Goal: Task Accomplishment & Management: Manage account settings

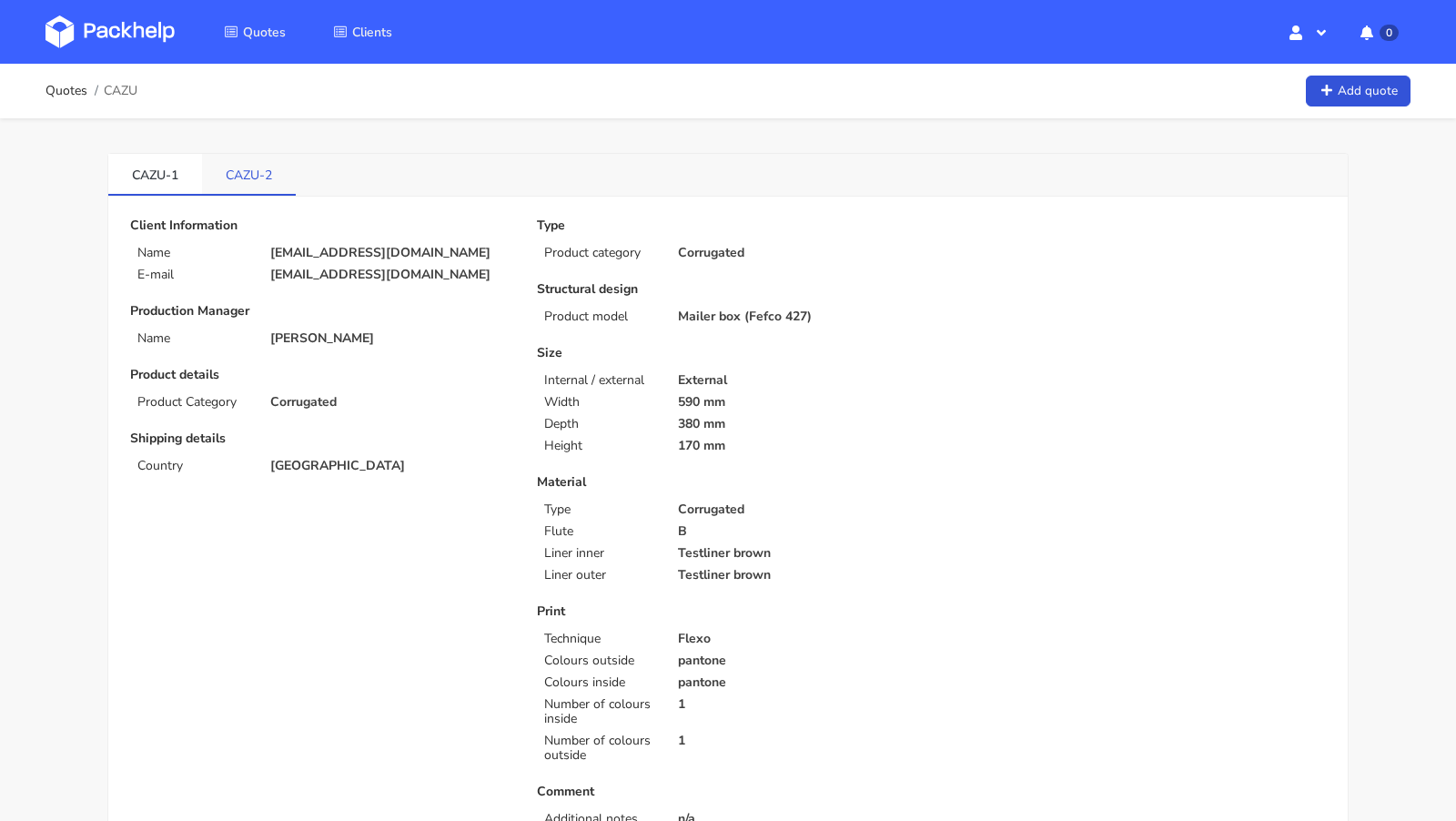
click at [243, 160] on link "CAZU-2" at bounding box center [248, 174] width 93 height 40
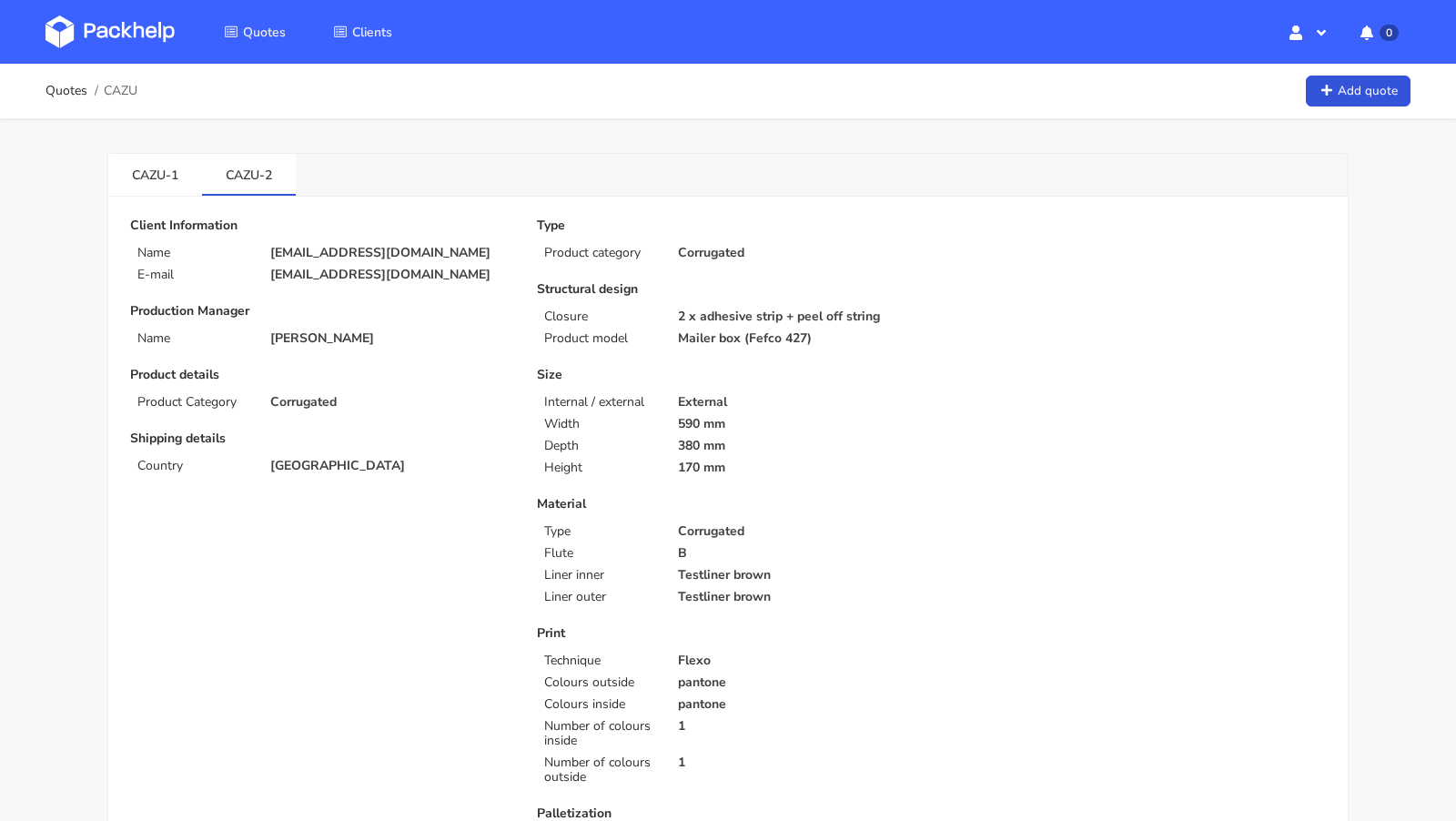
click at [131, 91] on span "CAZU" at bounding box center [120, 90] width 34 height 15
copy span "CAZU"
click at [141, 158] on link "CAZU-1" at bounding box center [155, 174] width 93 height 40
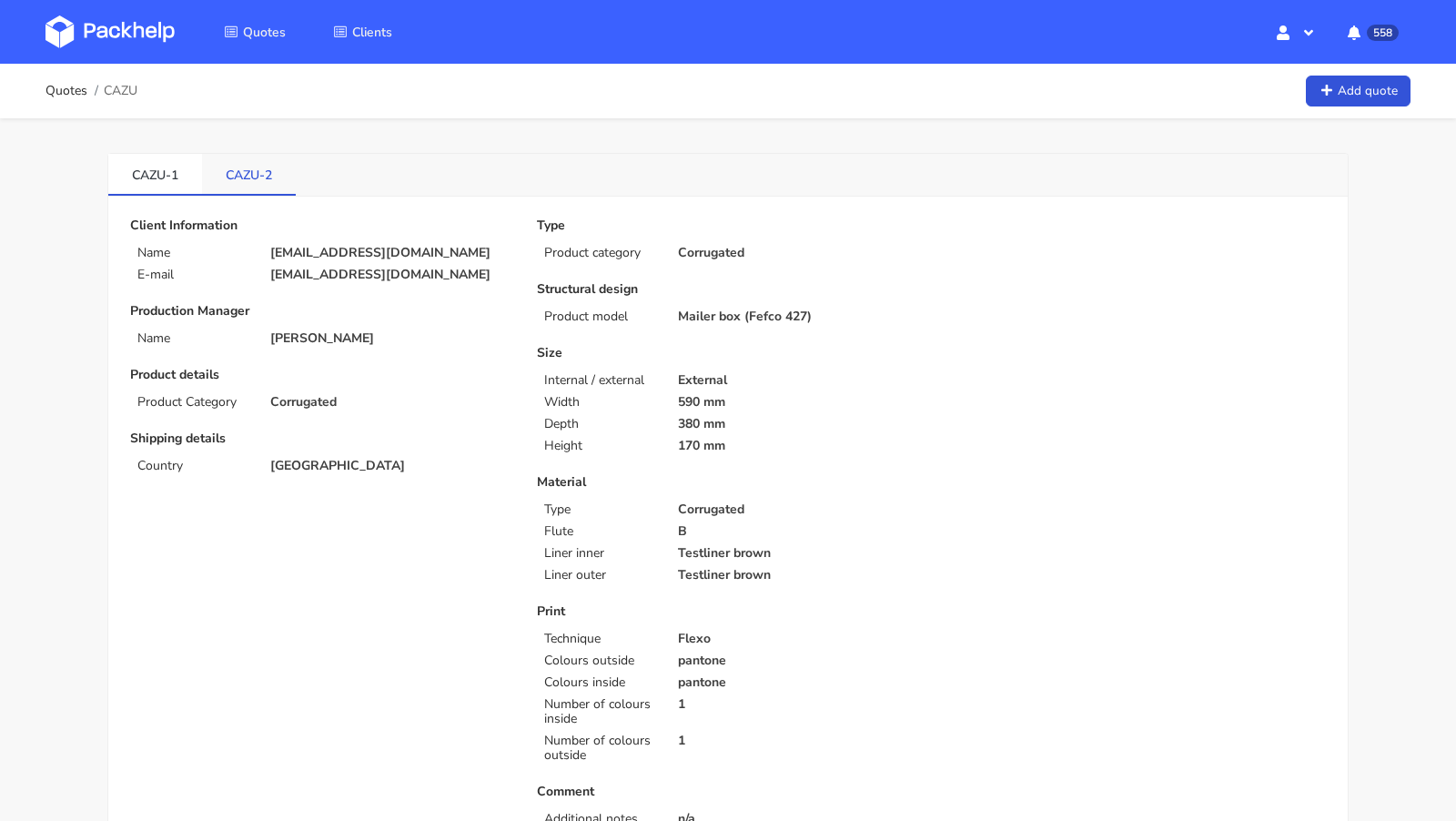
click at [254, 174] on link "CAZU-2" at bounding box center [248, 174] width 93 height 40
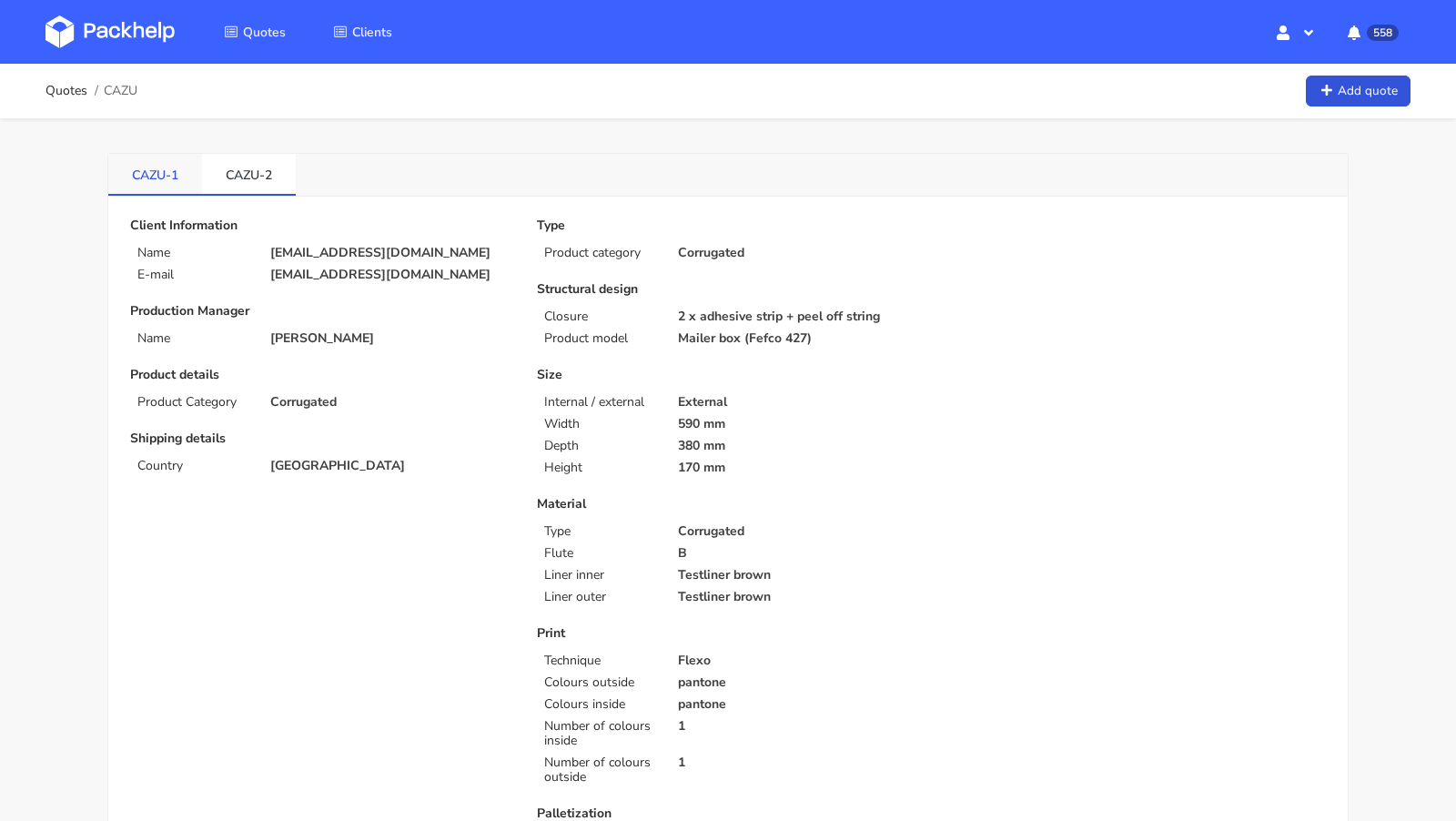
click at [159, 178] on link "CAZU-1" at bounding box center [155, 174] width 93 height 40
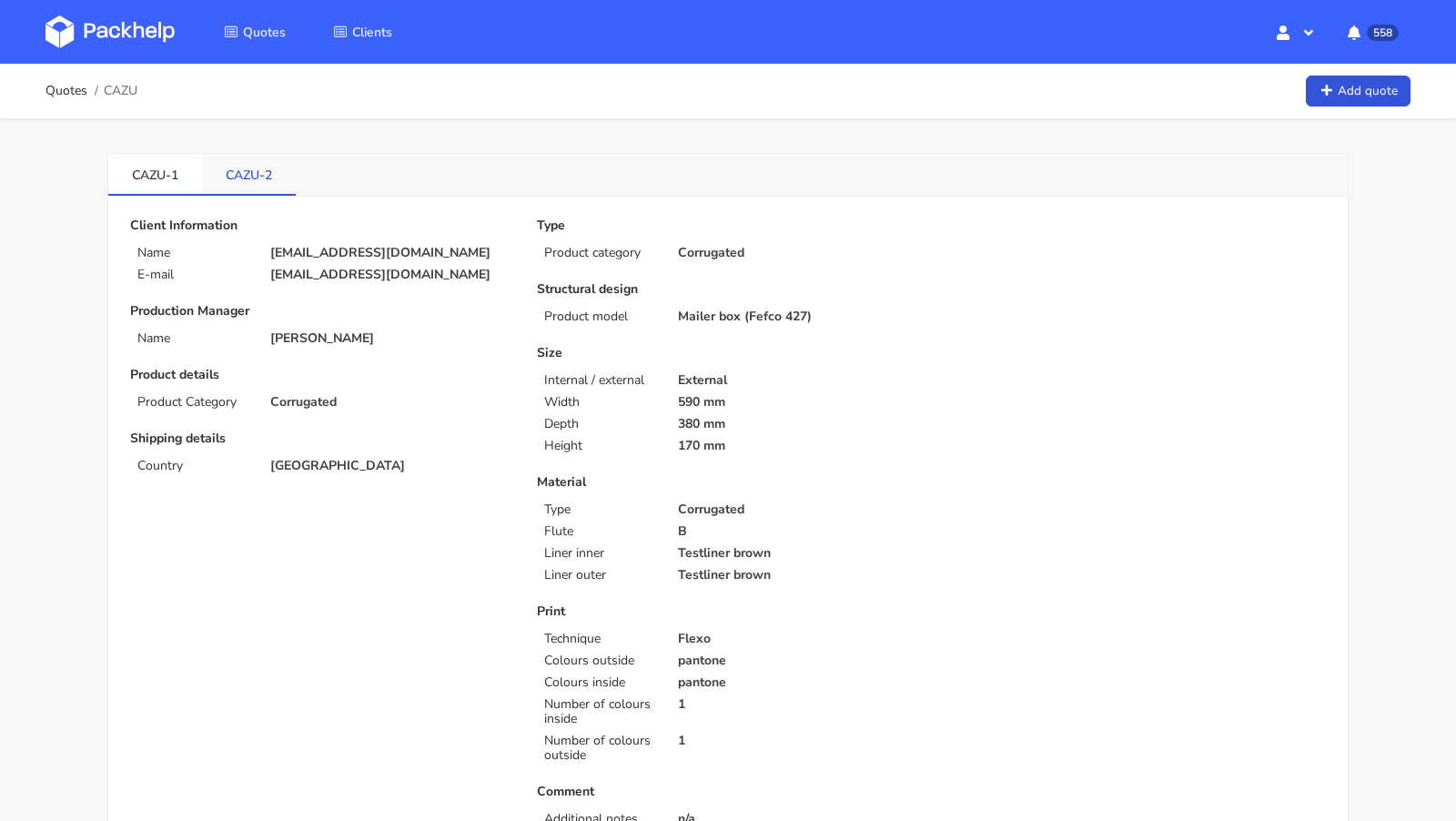
click at [239, 168] on link "CAZU-2" at bounding box center [248, 174] width 93 height 40
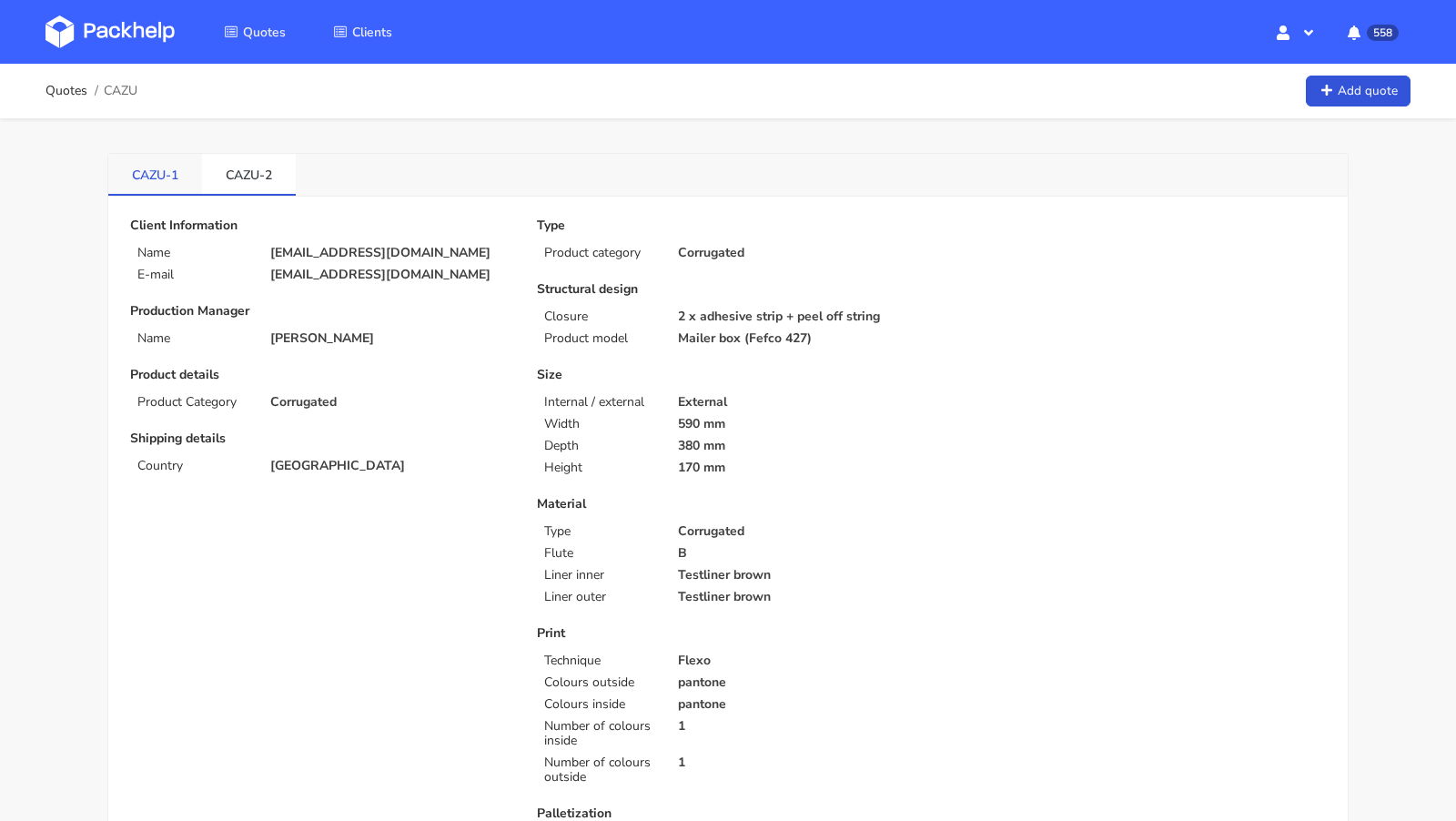
click at [167, 179] on link "CAZU-1" at bounding box center [155, 174] width 93 height 40
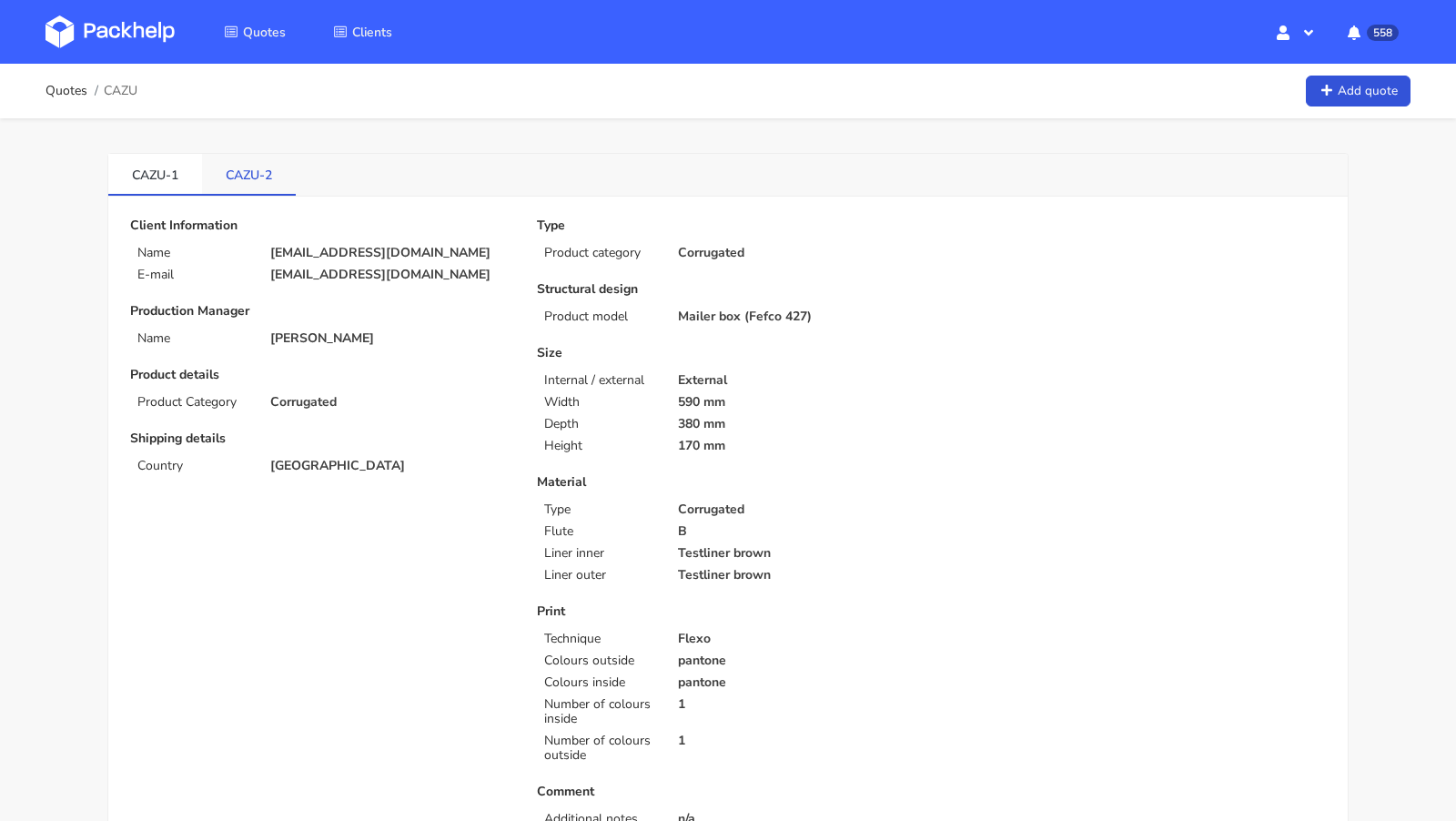
click at [251, 176] on link "CAZU-2" at bounding box center [248, 174] width 93 height 40
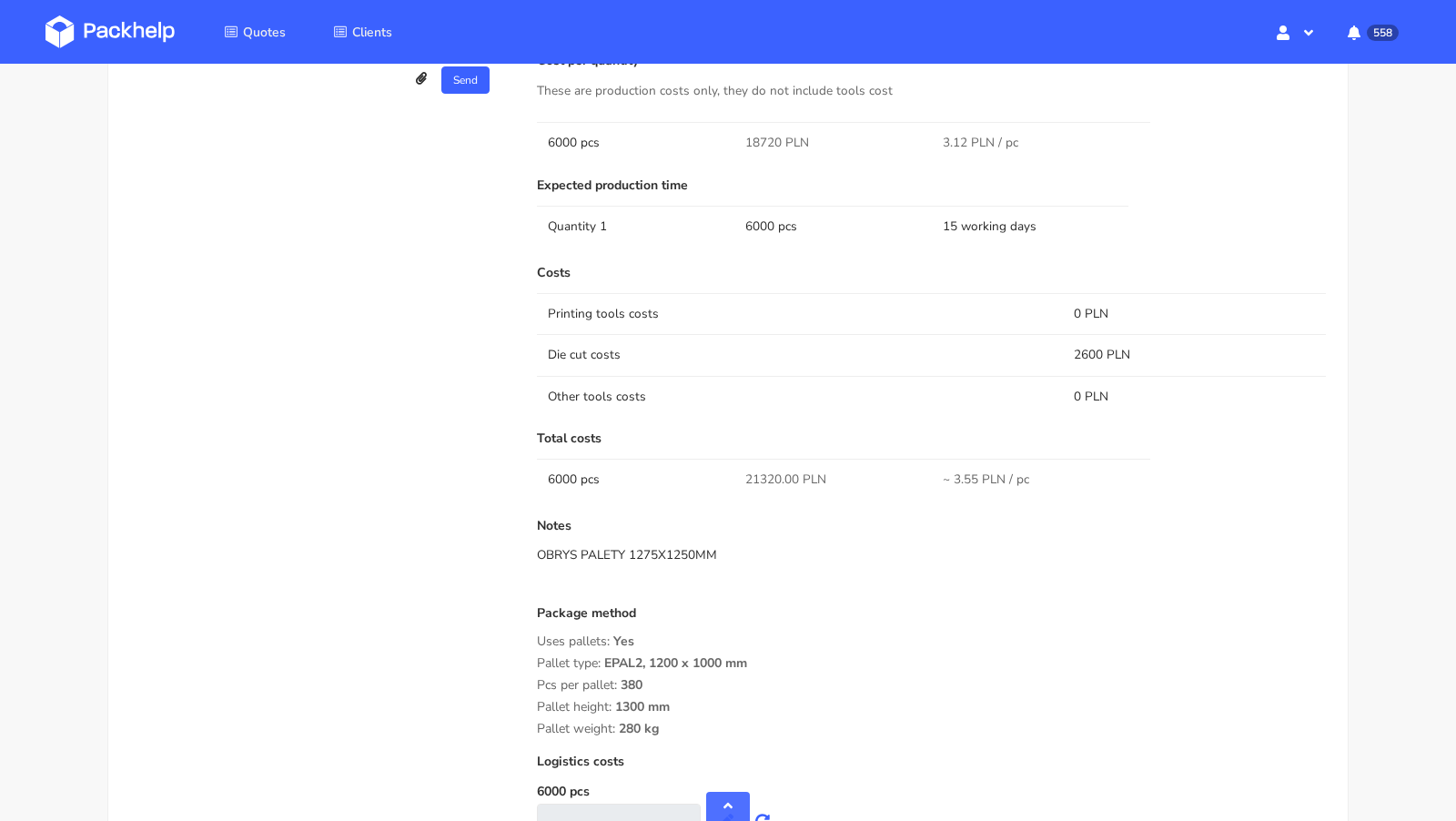
scroll to position [1137, 0]
click at [752, 477] on span "21320.00 PLN" at bounding box center [786, 481] width 81 height 18
copy span "21320.00"
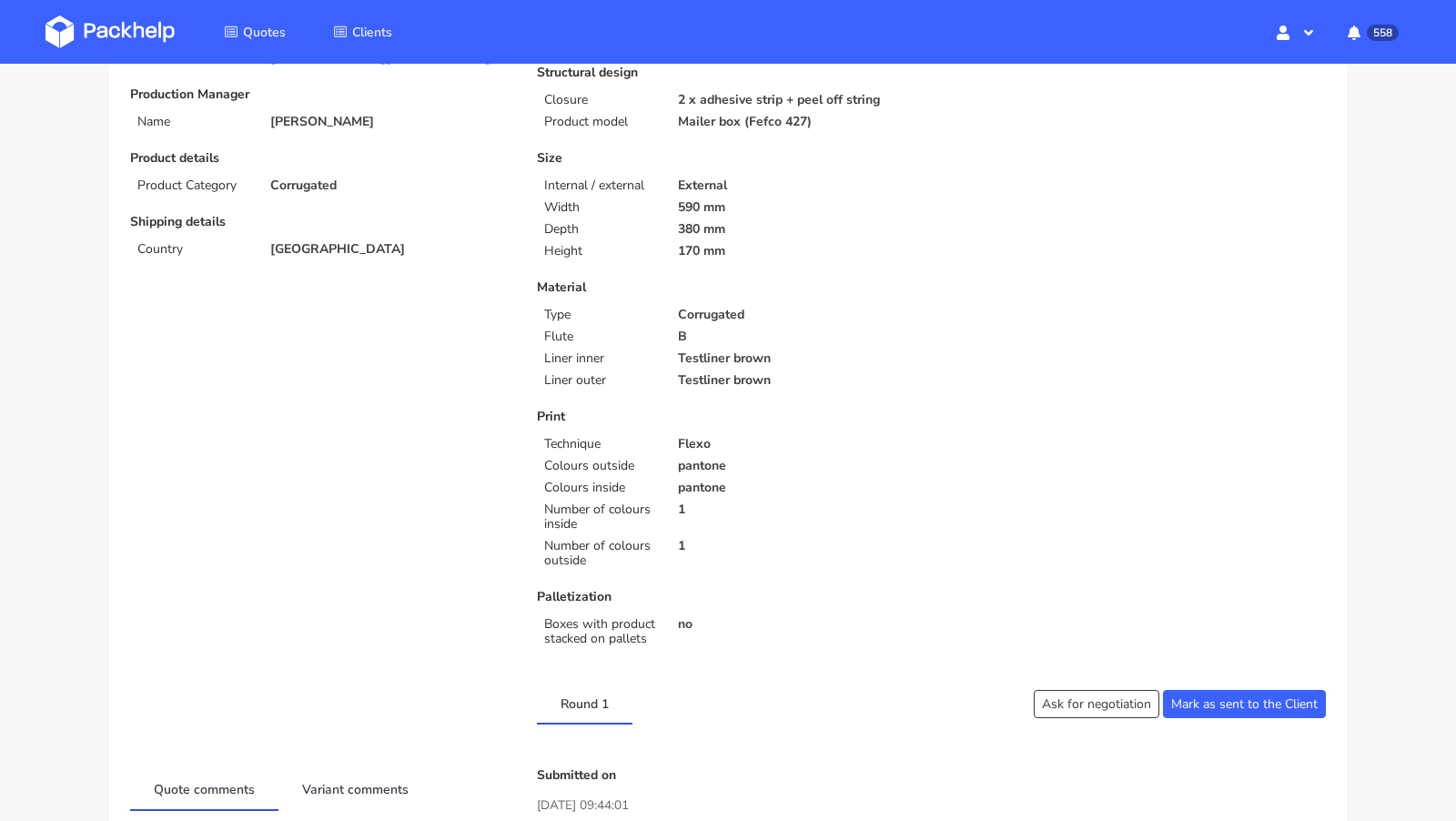
scroll to position [132, 0]
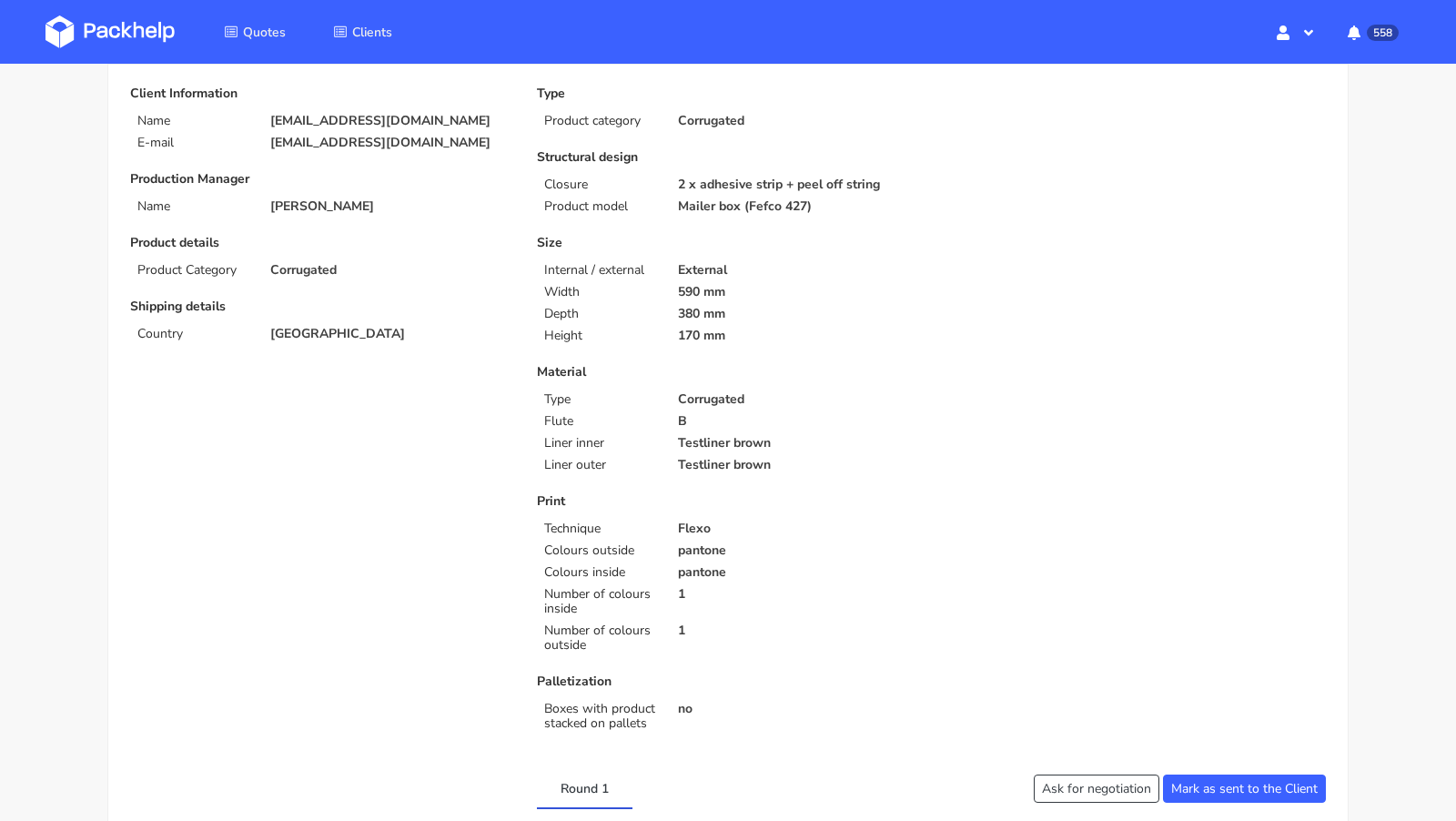
click at [729, 184] on p "2 x adhesive strip + peel off string" at bounding box center [798, 185] width 242 height 15
copy div "2 x adhesive strip + peel off string"
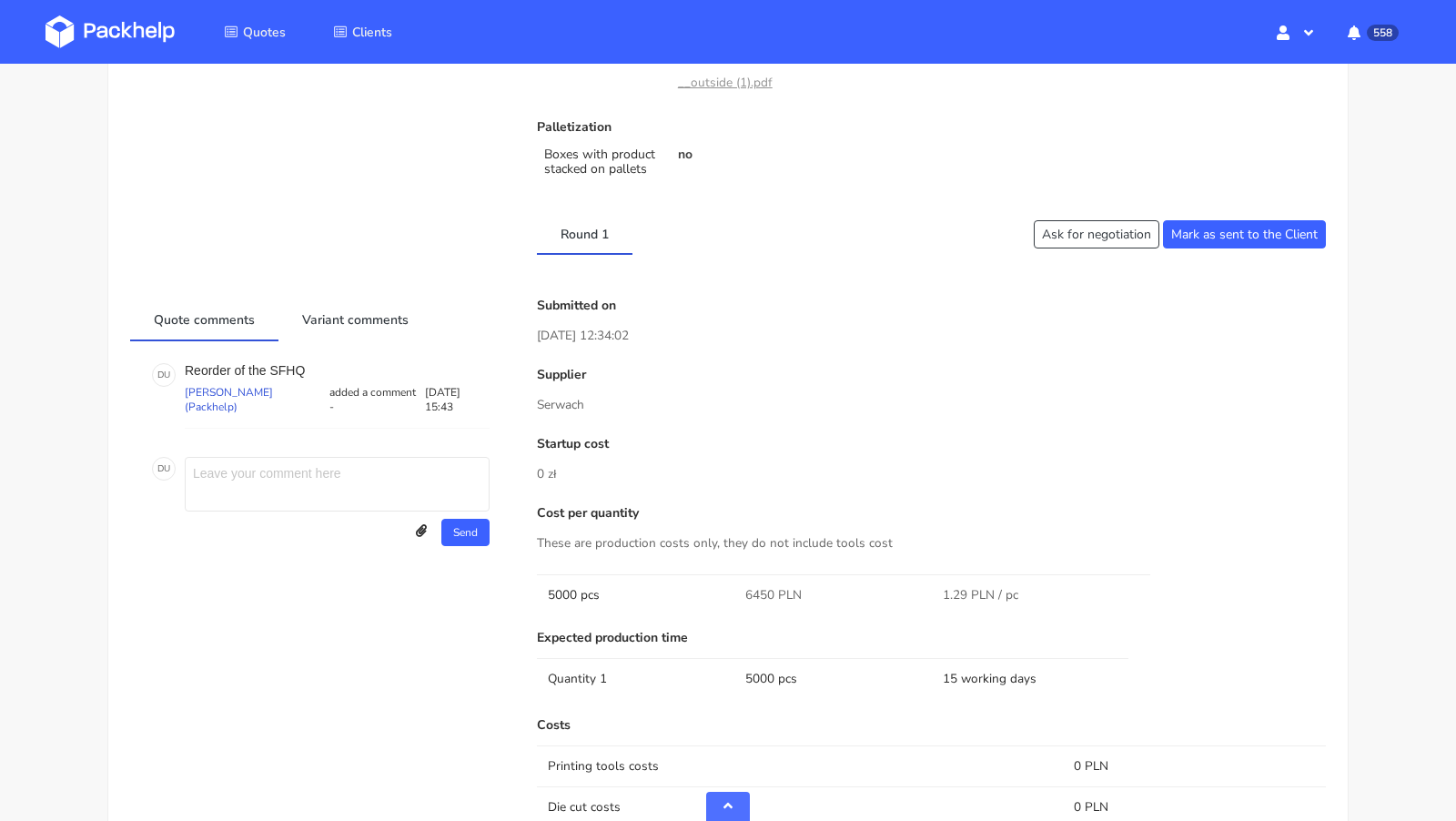
scroll to position [994, 0]
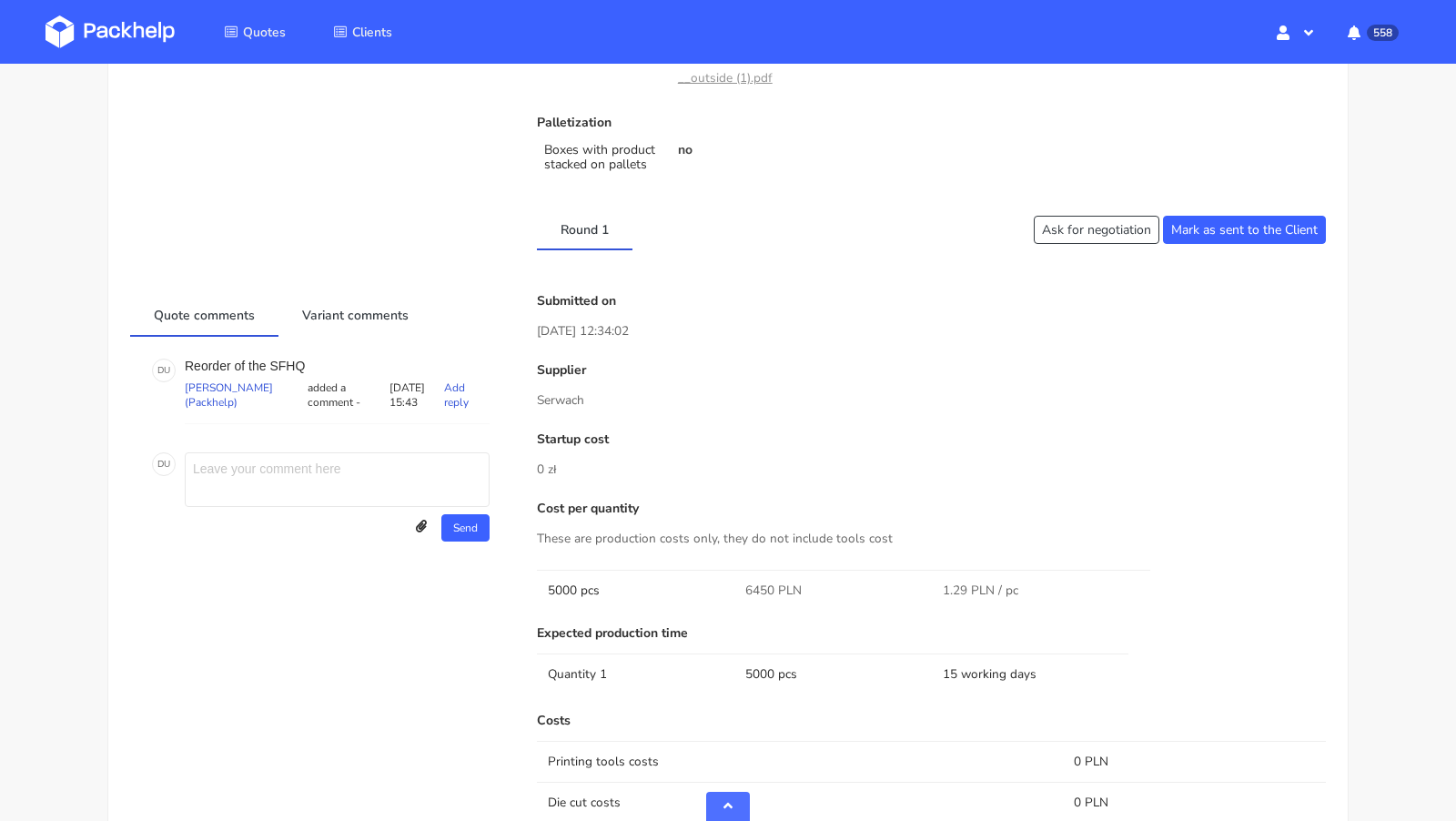
click at [288, 359] on p "Reorder of the SFHQ" at bounding box center [337, 366] width 305 height 15
copy p "SFHQ"
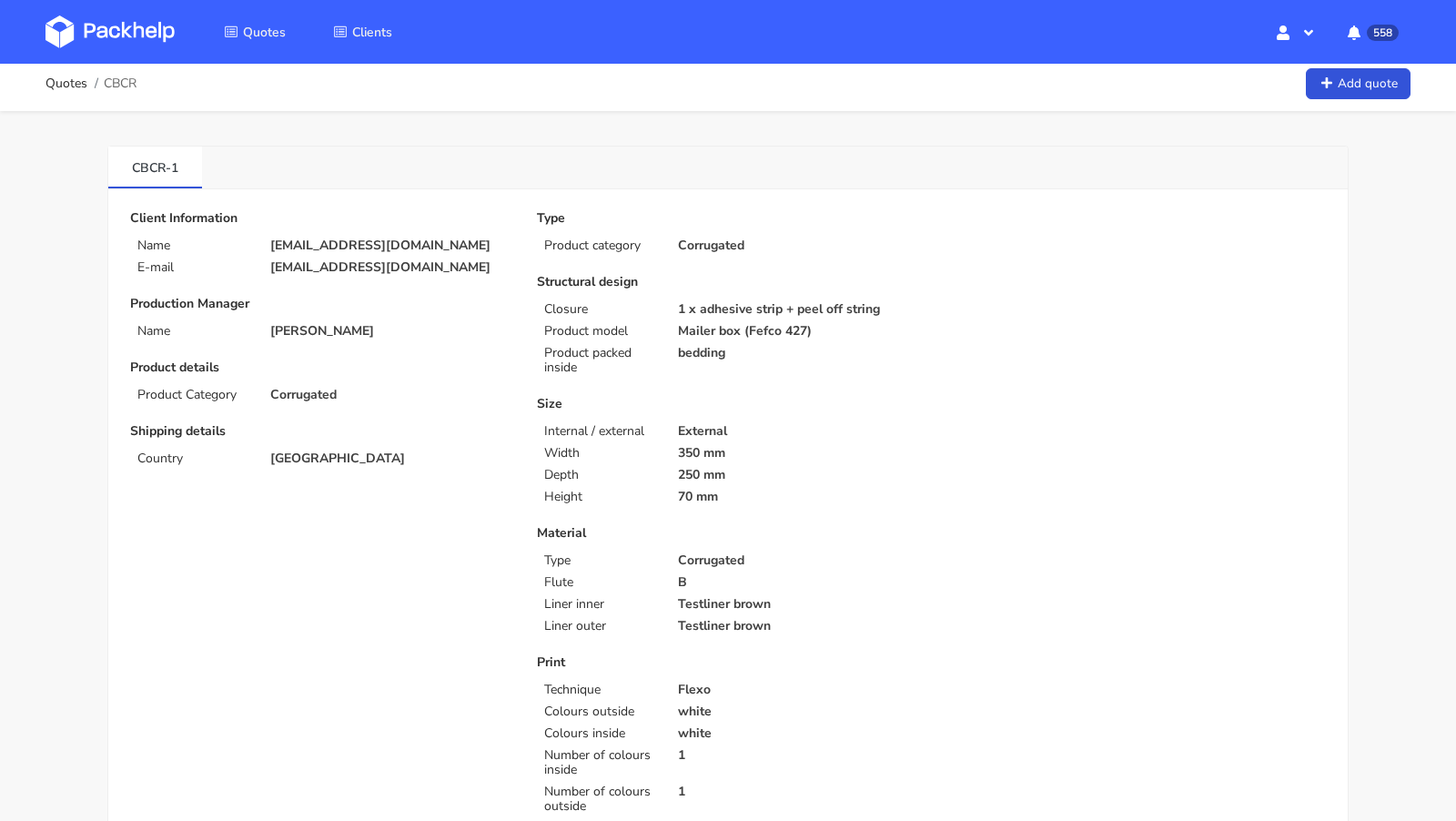
scroll to position [0, 0]
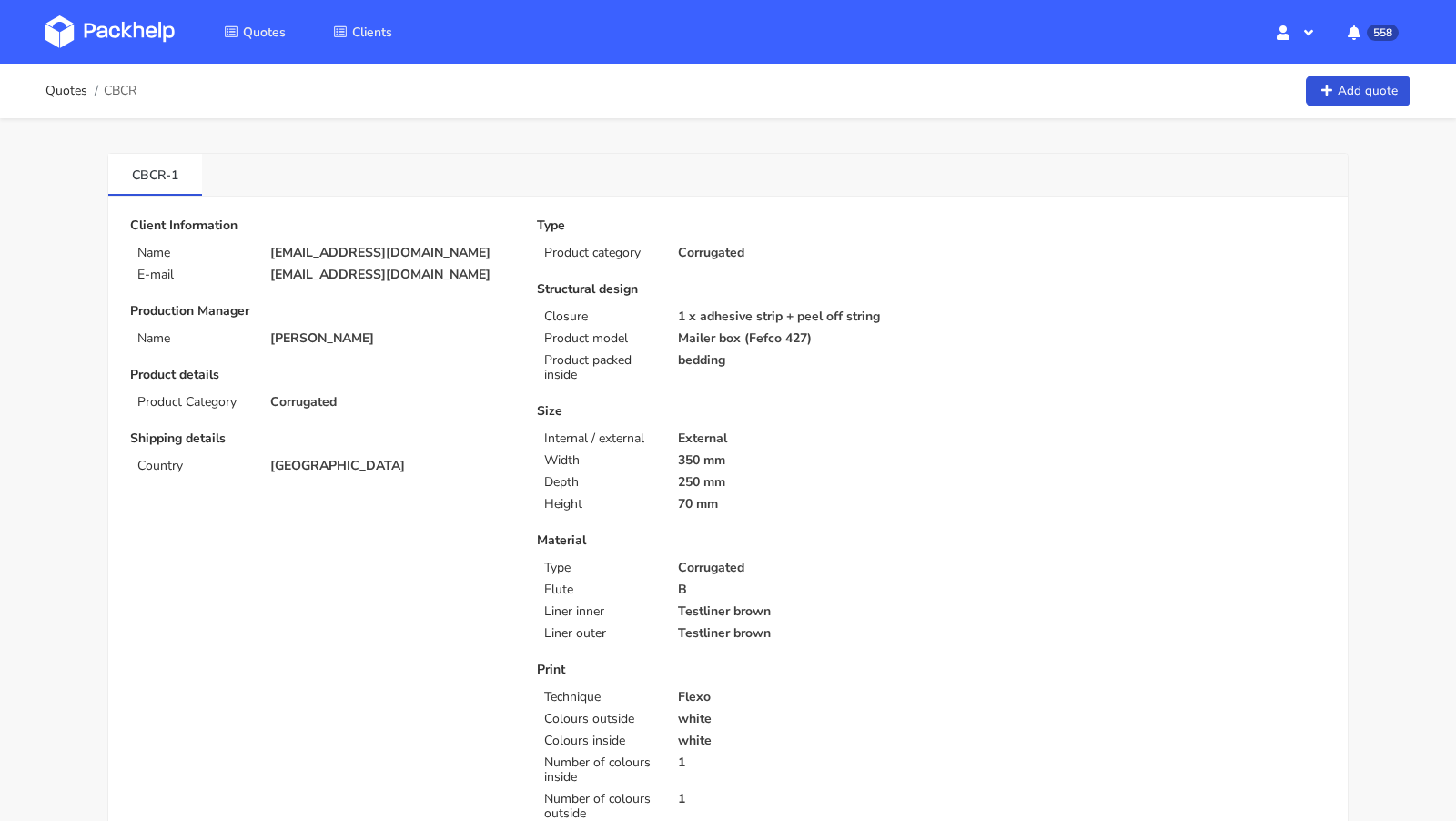
click at [113, 85] on span "CBCR" at bounding box center [119, 90] width 33 height 15
copy span "CBCR"
click at [557, 363] on p "Product packed inside" at bounding box center [600, 367] width 111 height 29
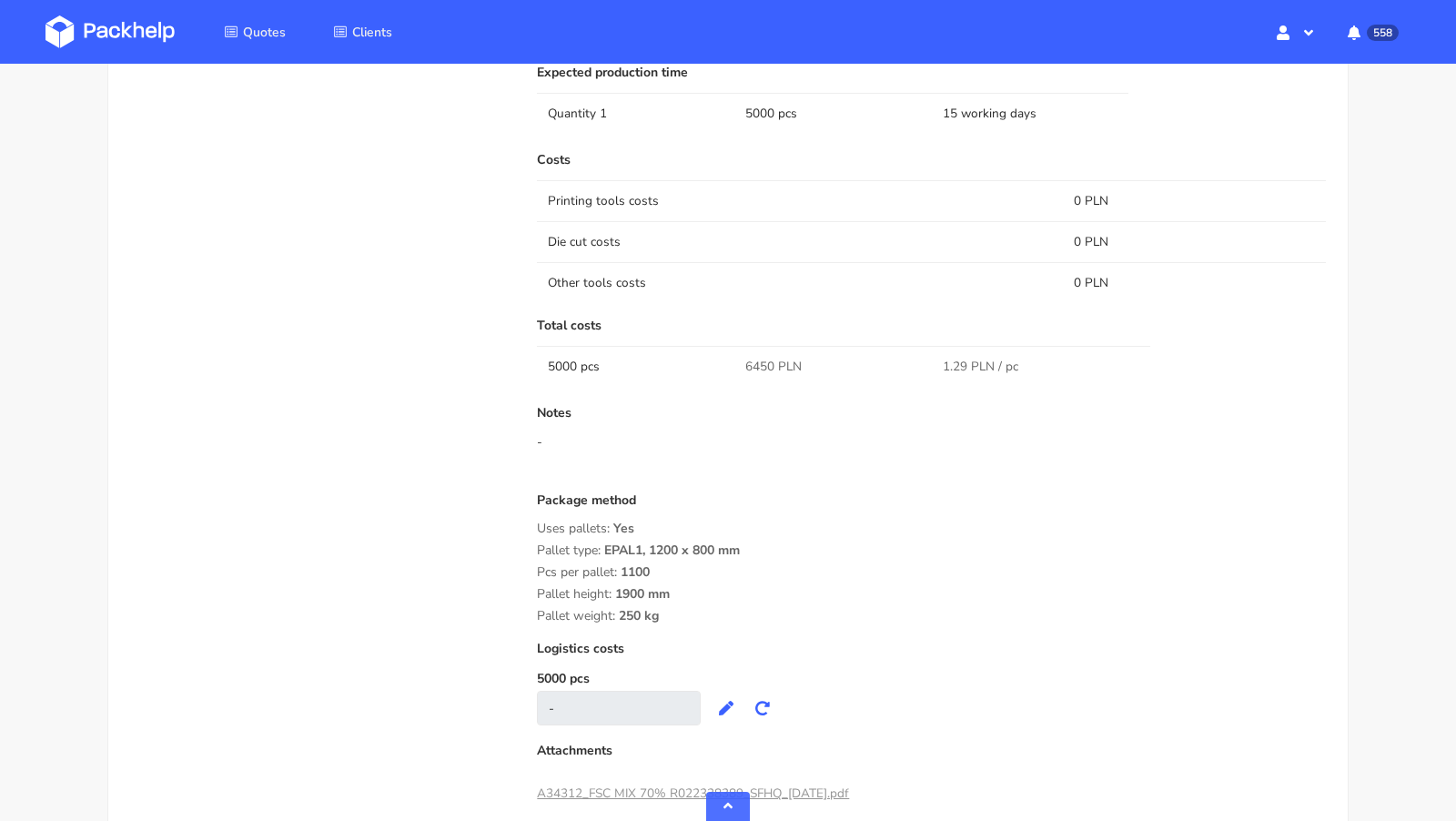
scroll to position [1559, 0]
click at [762, 356] on span "6450 PLN" at bounding box center [773, 363] width 57 height 18
copy span "6450"
click at [718, 592] on div "Package method Uses pallets: Yes Pallet type: EPAL1, 1200 x 800 mm Pcs per pall…" at bounding box center [931, 555] width 789 height 130
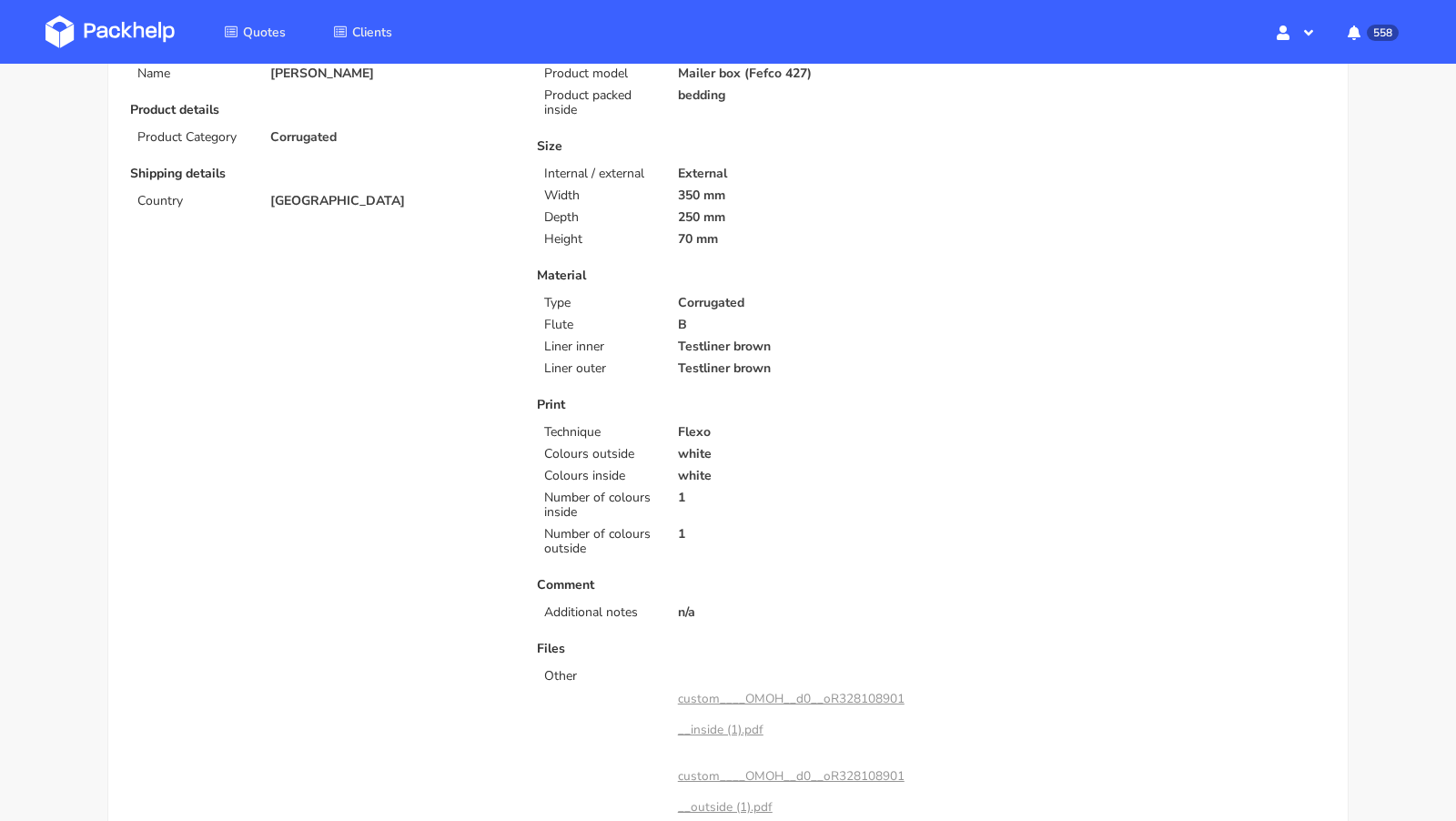
scroll to position [0, 0]
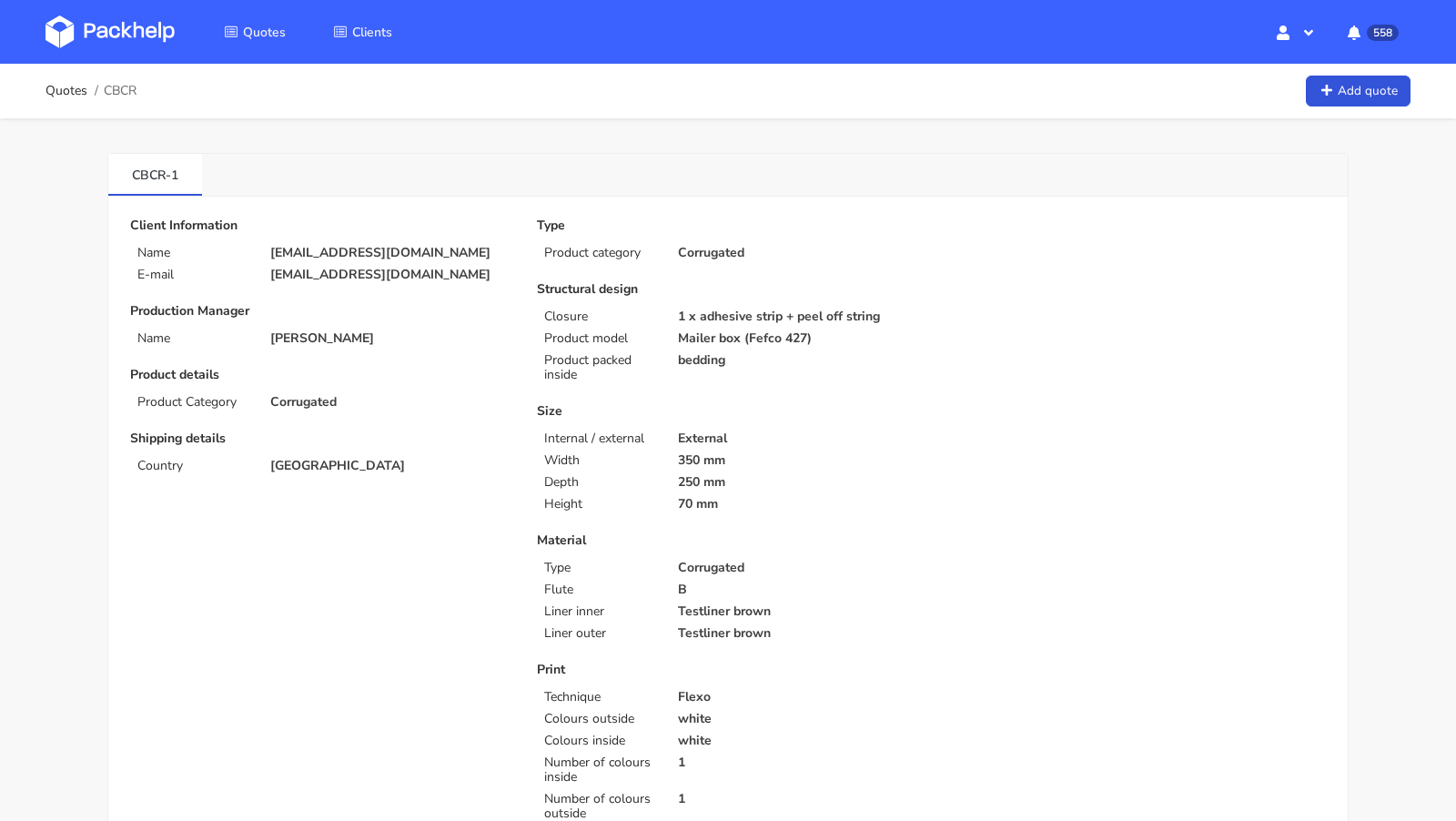
click at [130, 13] on link at bounding box center [124, 31] width 157 height 53
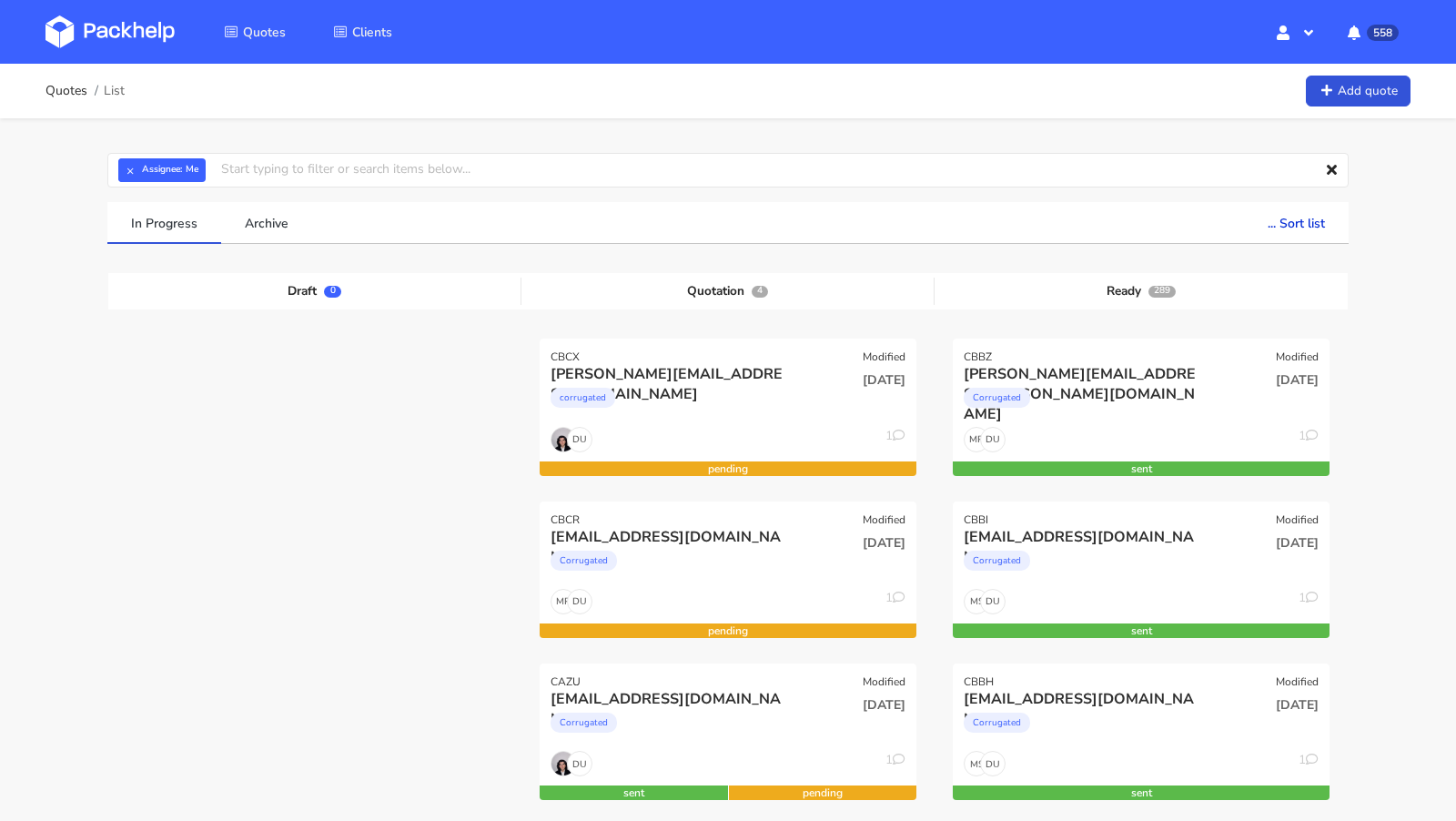
click at [154, 57] on link at bounding box center [124, 31] width 157 height 53
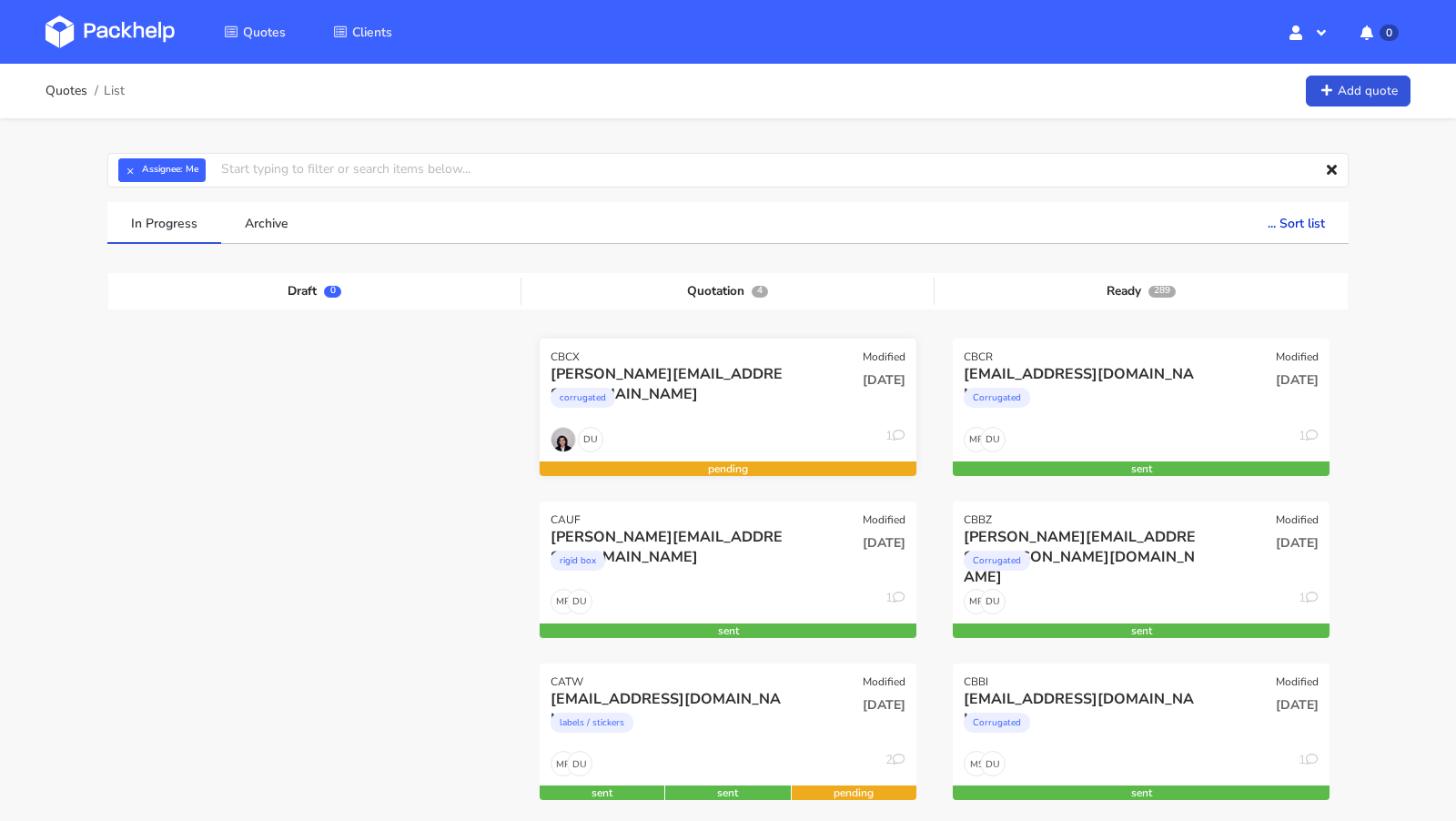
click at [697, 420] on div "m.sauerborn@metome.de corrugated" at bounding box center [665, 395] width 254 height 62
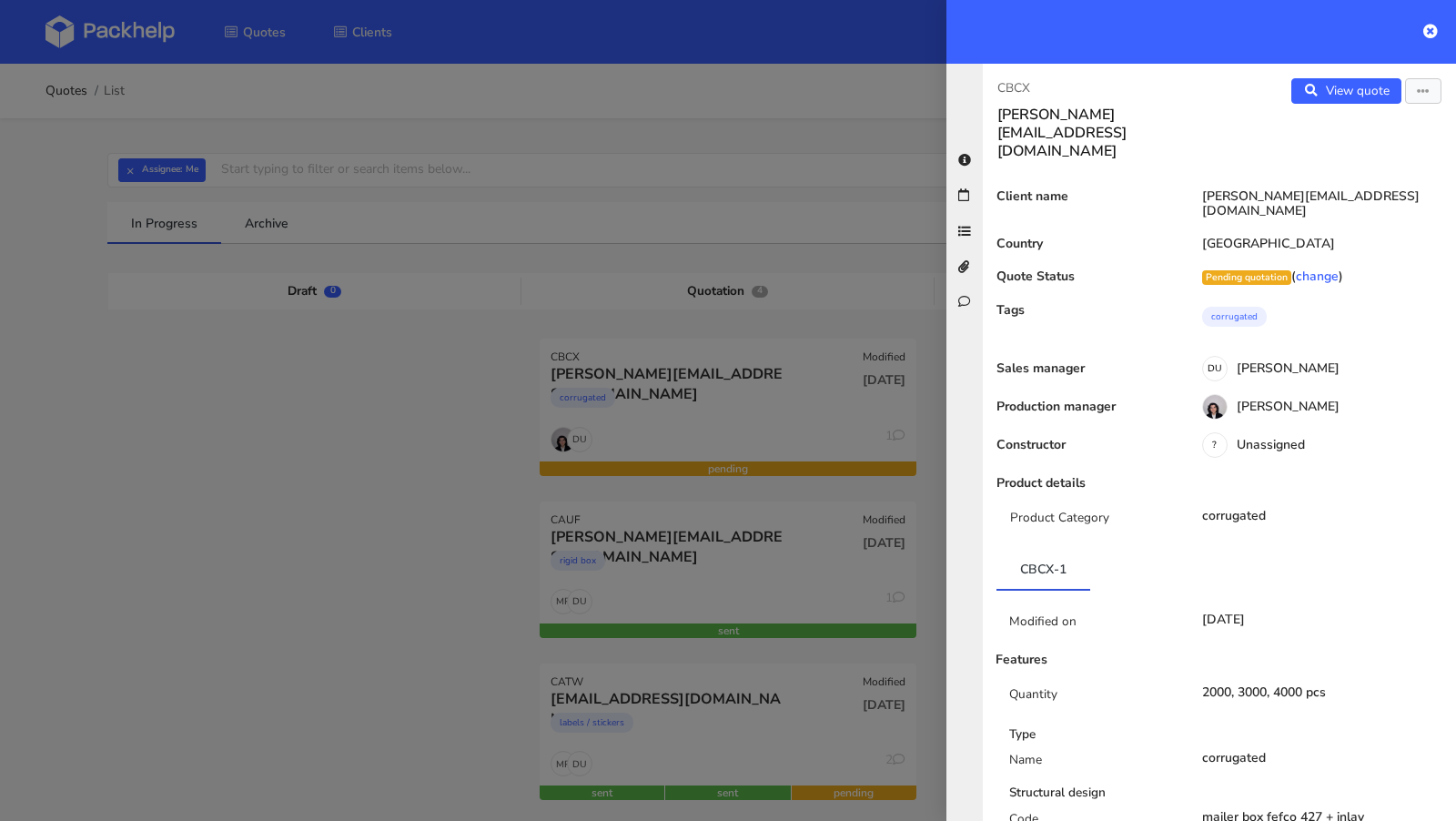
click at [165, 470] on div at bounding box center [728, 410] width 1456 height 821
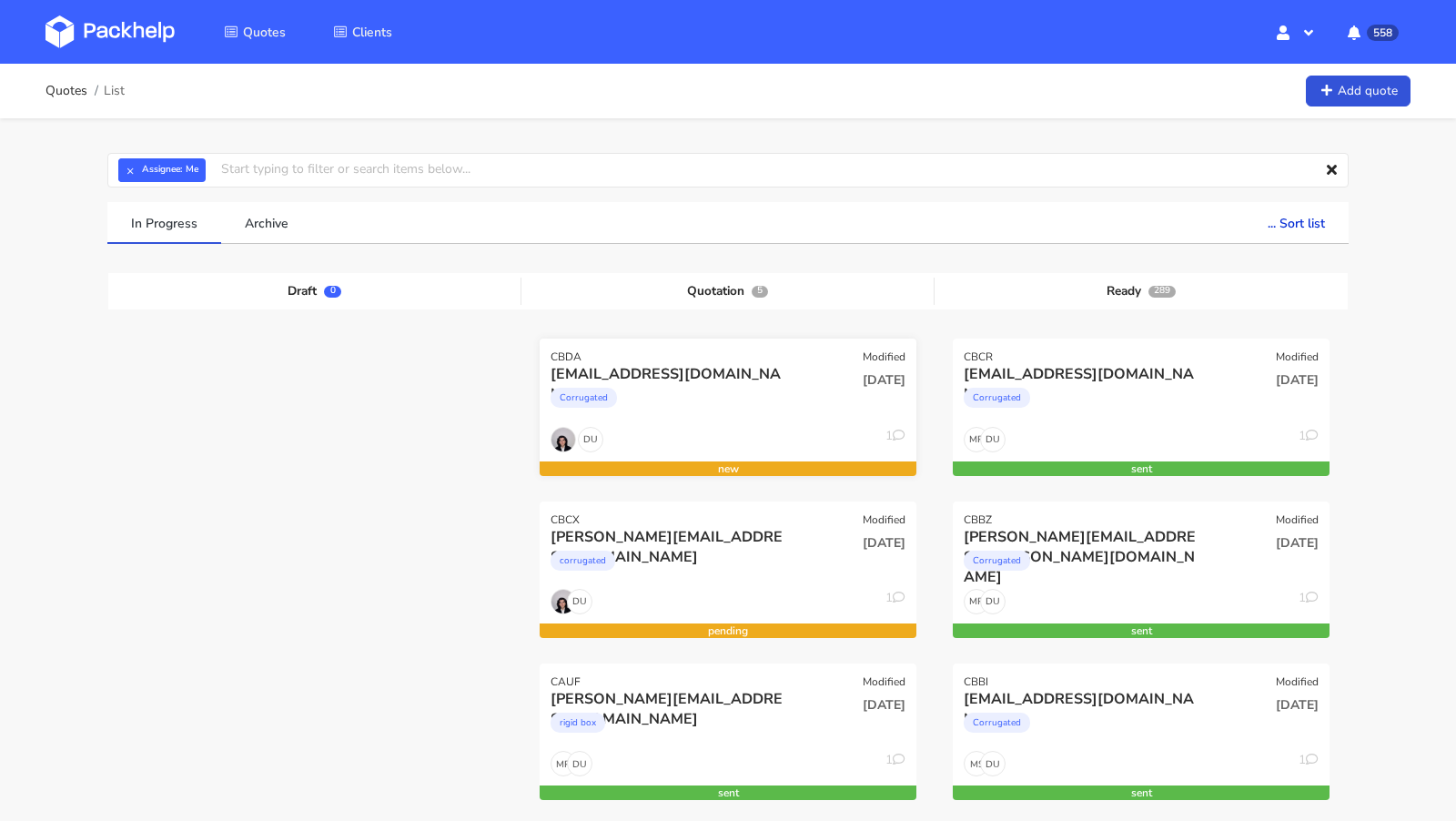
click at [706, 374] on div "[EMAIL_ADDRESS][DOMAIN_NAME]" at bounding box center [671, 374] width 242 height 20
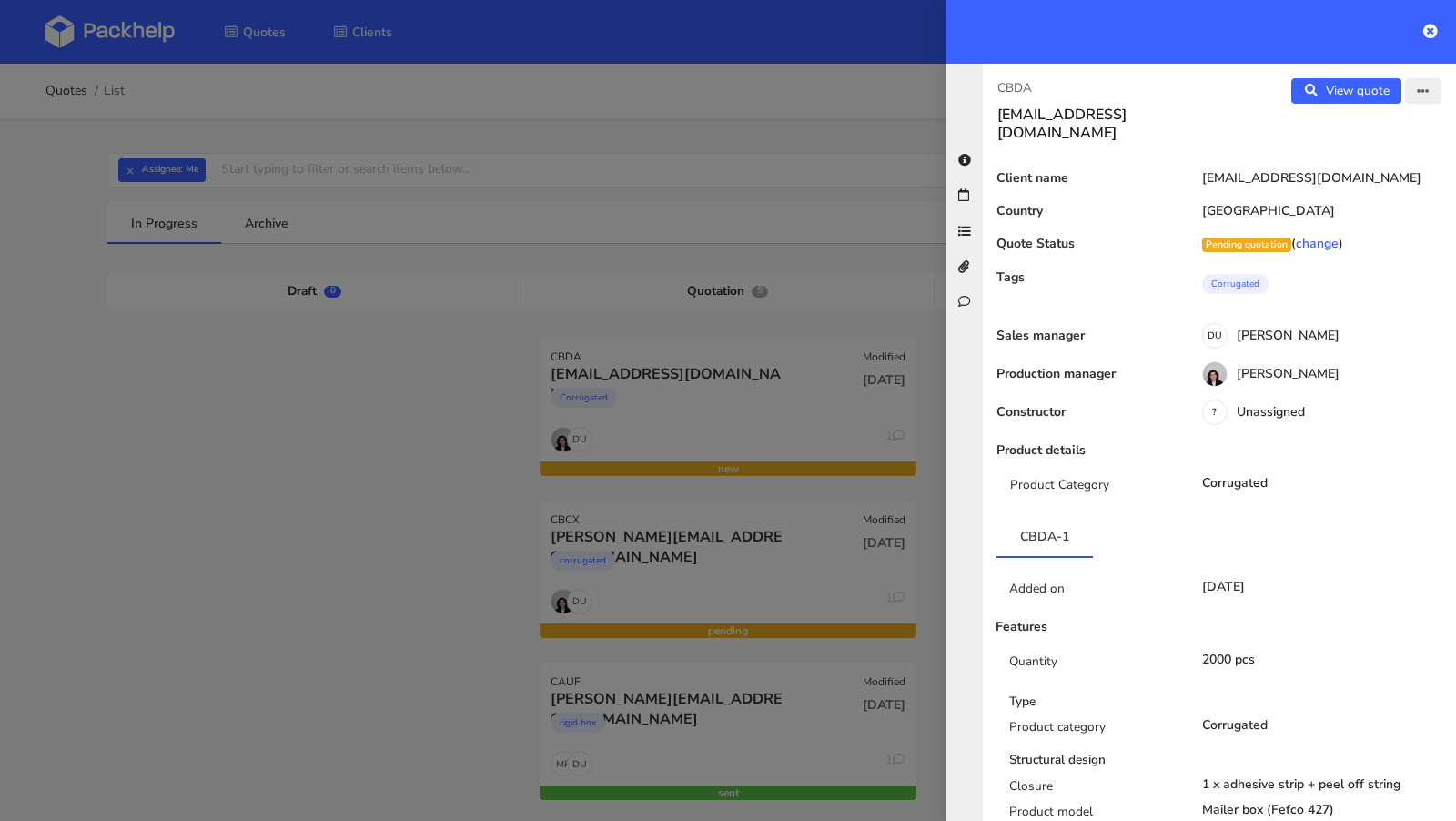
click at [1423, 91] on icon "button" at bounding box center [1423, 91] width 13 height 13
click at [1351, 131] on link "Edit quote" at bounding box center [1363, 128] width 160 height 30
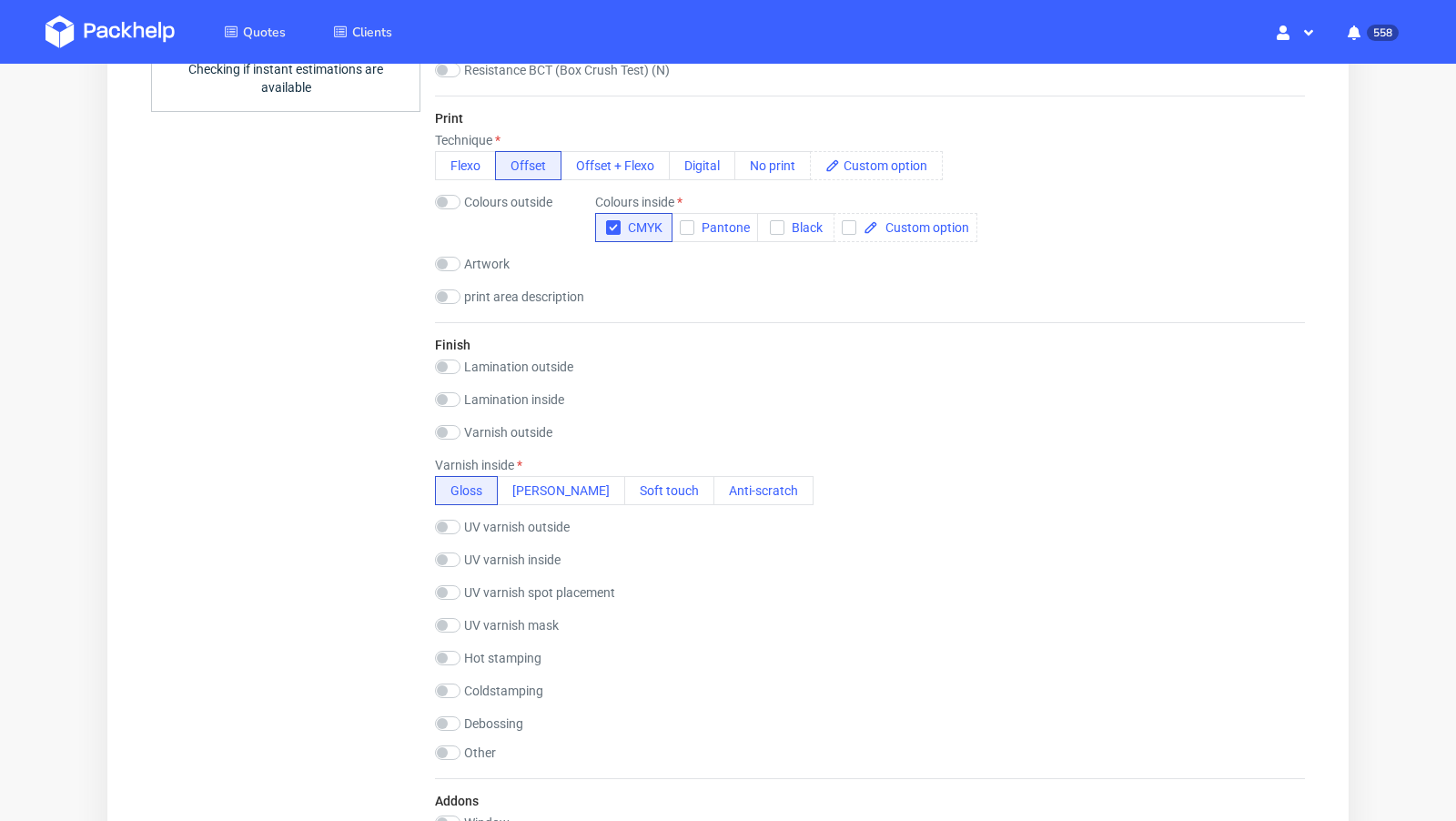
scroll to position [1190, 0]
click at [517, 488] on button "[PERSON_NAME]" at bounding box center [561, 489] width 128 height 29
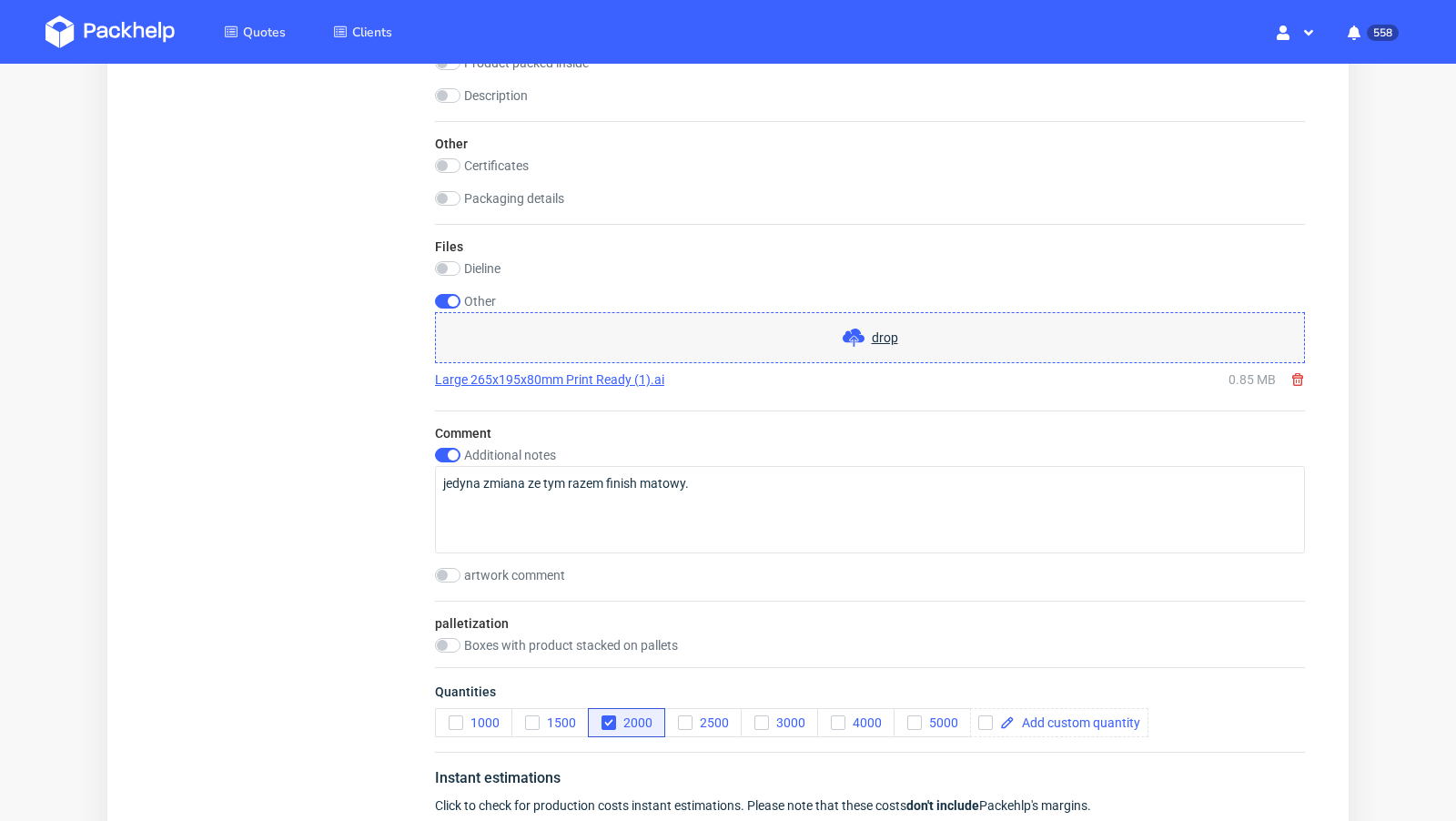
scroll to position [2420, 0]
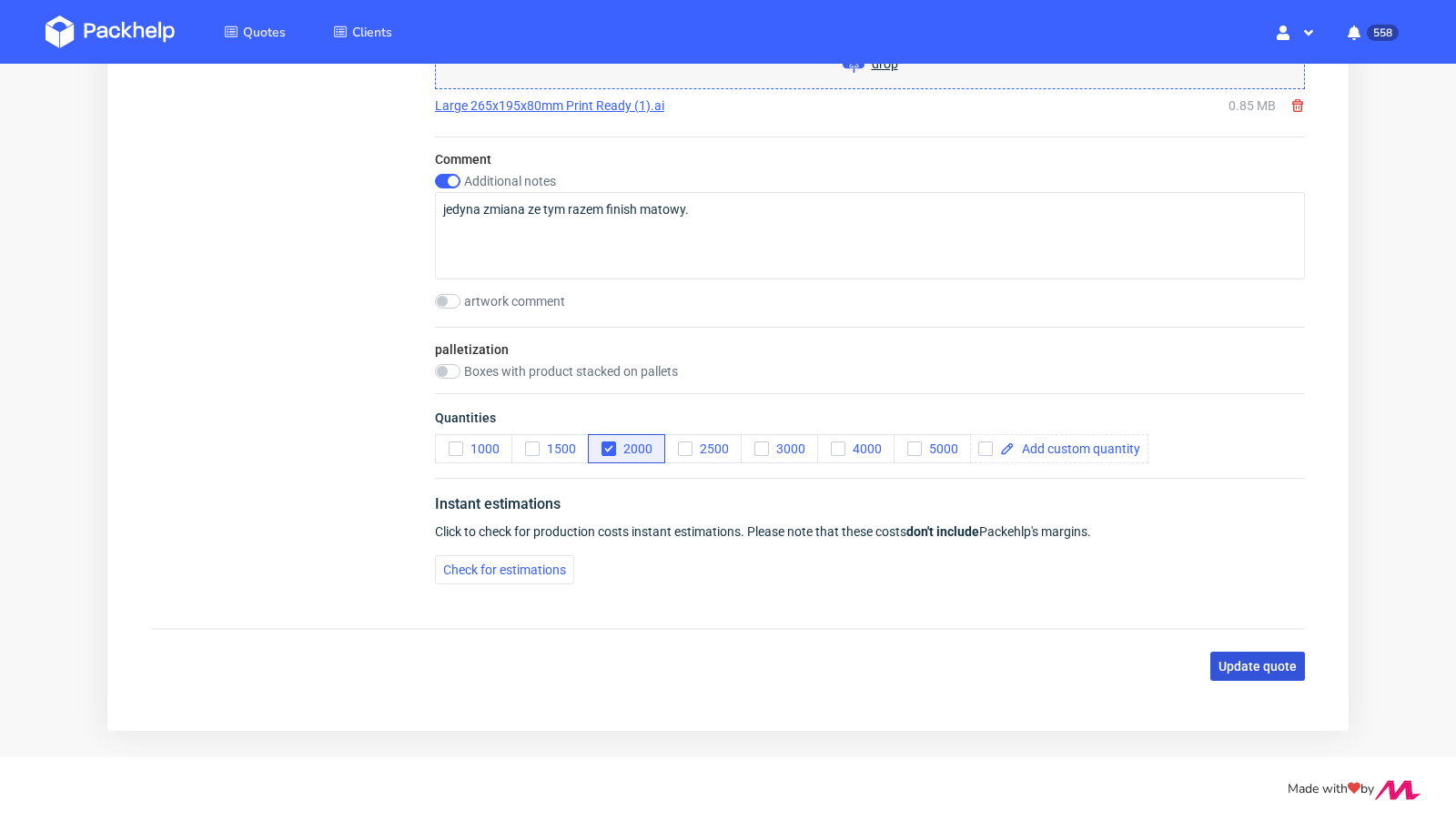
click at [1256, 663] on span "Update quote" at bounding box center [1257, 666] width 79 height 13
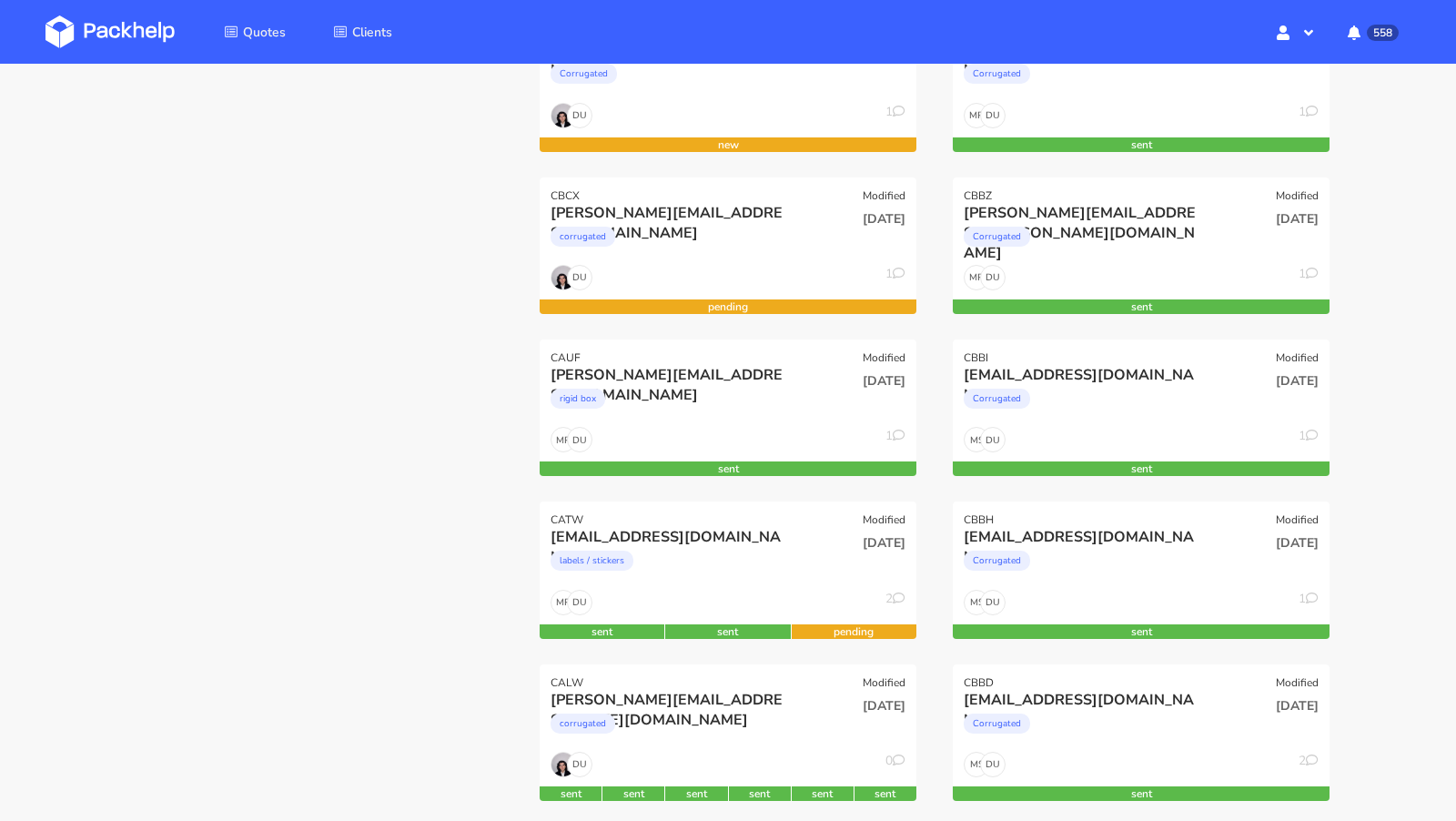
scroll to position [322, 0]
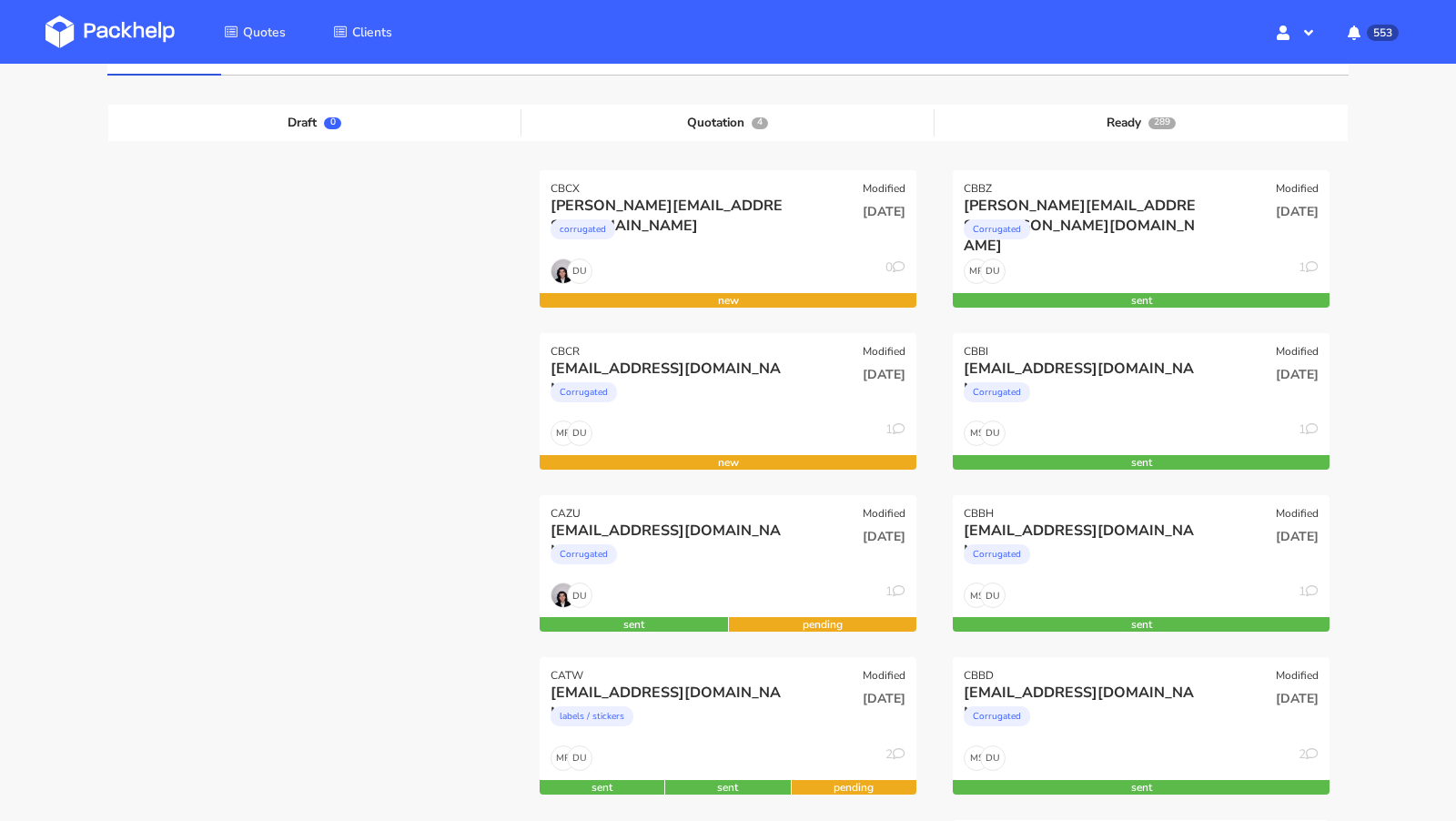
scroll to position [1219, 0]
